Goal: Transaction & Acquisition: Purchase product/service

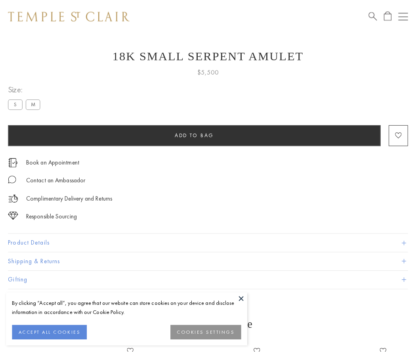
scroll to position [32, 0]
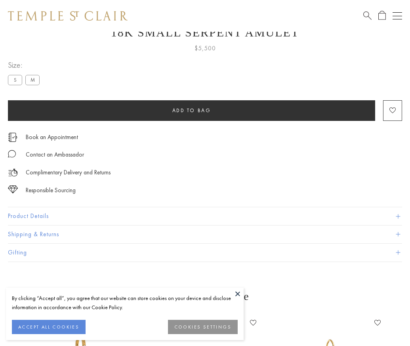
click at [191, 110] on span "Add to bag" at bounding box center [191, 110] width 39 height 7
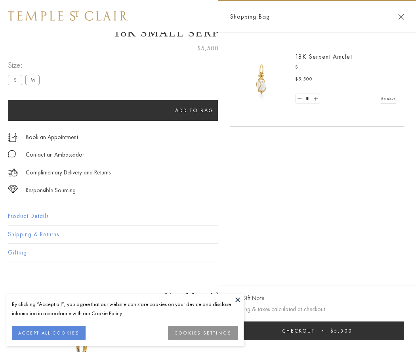
click at [315, 331] on span "Checkout" at bounding box center [298, 330] width 33 height 7
